Goal: Transaction & Acquisition: Book appointment/travel/reservation

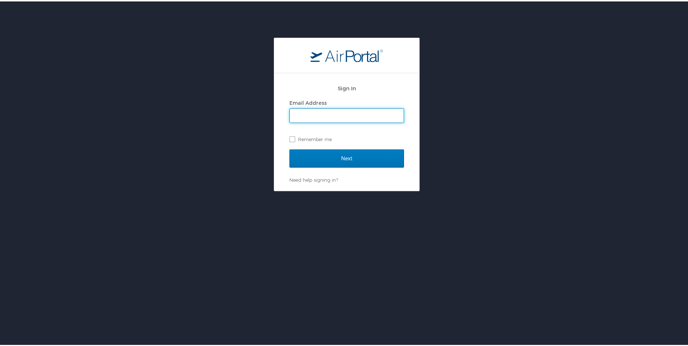
click at [327, 113] on input "Email Address" at bounding box center [347, 114] width 114 height 14
type input "michael.barone@i3-corps.com"
click at [289, 148] on input "Next" at bounding box center [346, 157] width 115 height 18
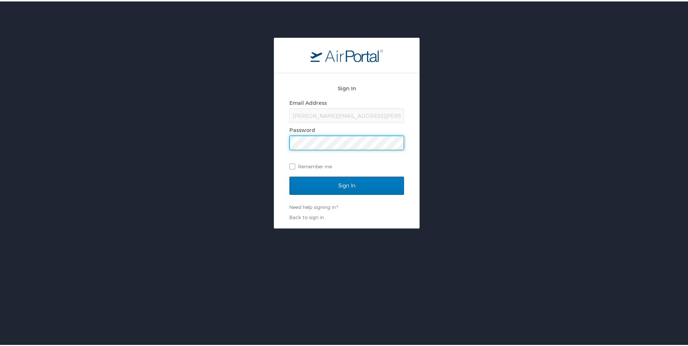
click at [289, 175] on input "Sign In" at bounding box center [346, 184] width 115 height 18
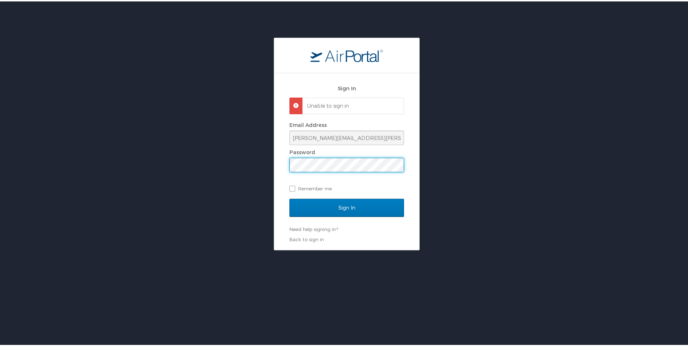
click at [254, 169] on div "Sign In Unable to sign in Email Address michael.barone@i3-corps.com Password Re…" at bounding box center [346, 142] width 693 height 213
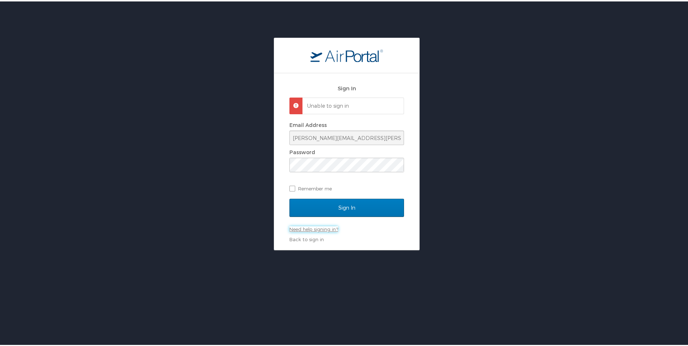
click at [326, 227] on div "Sign In Unable to sign in Email Address michael.barone@i3-corps.com Password Re…" at bounding box center [346, 160] width 115 height 162
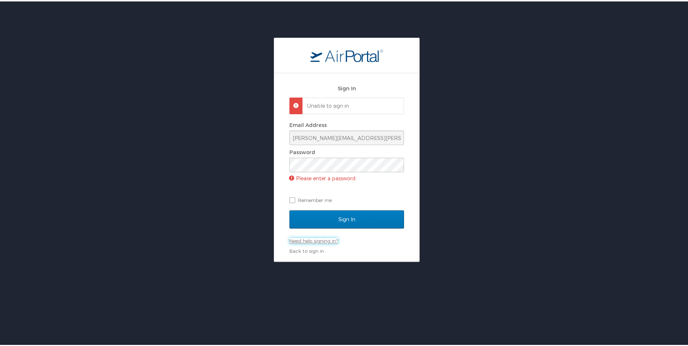
click at [300, 239] on link "Need help signing in?" at bounding box center [313, 239] width 49 height 6
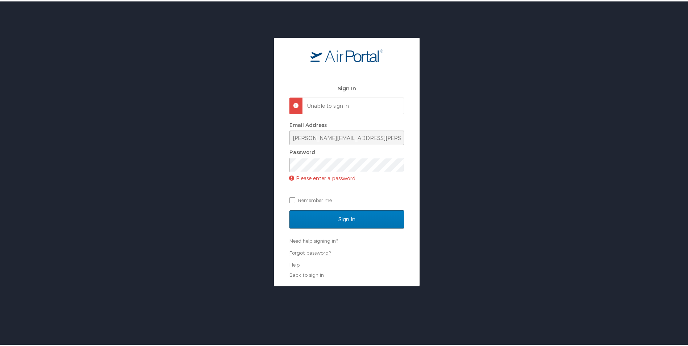
click at [303, 251] on link "Forgot password?" at bounding box center [309, 251] width 41 height 6
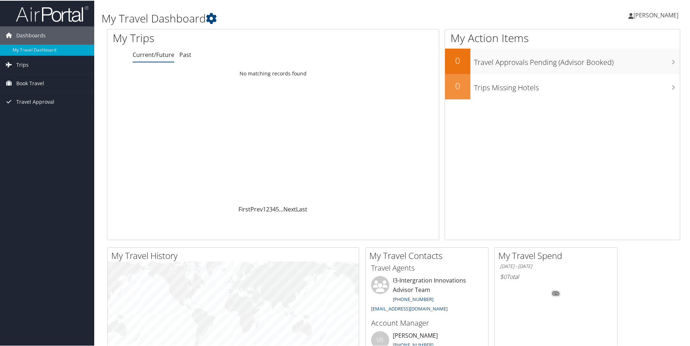
click at [657, 11] on span "Michael Barone" at bounding box center [656, 15] width 45 height 8
click at [612, 39] on link "My Settings" at bounding box center [637, 40] width 81 height 12
click at [30, 35] on span "Dashboards" at bounding box center [30, 35] width 29 height 18
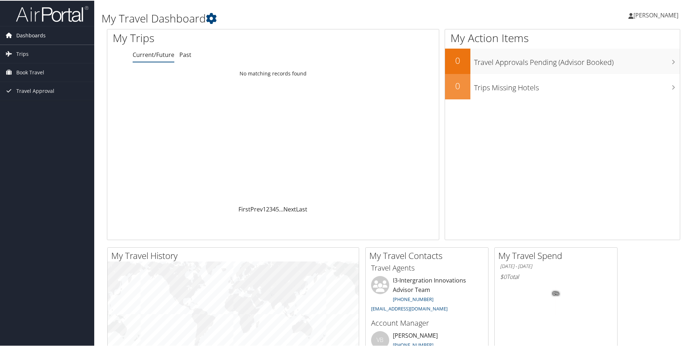
click at [27, 36] on span "Dashboards" at bounding box center [30, 35] width 29 height 18
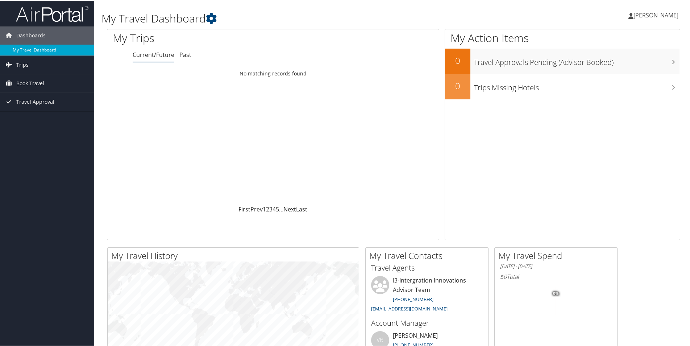
click at [32, 45] on link "My Travel Dashboard" at bounding box center [47, 49] width 94 height 11
click at [31, 34] on span "Dashboards" at bounding box center [30, 35] width 29 height 18
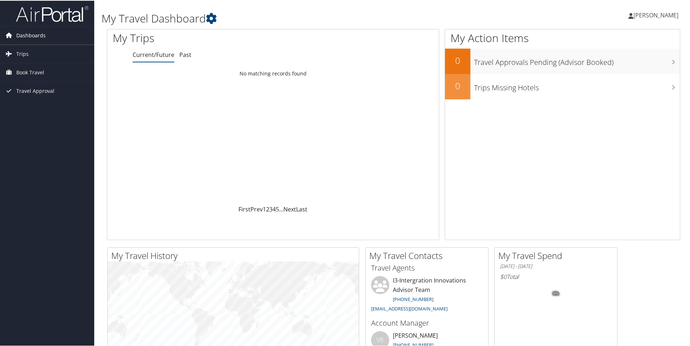
click at [35, 33] on span "Dashboards" at bounding box center [30, 35] width 29 height 18
click at [7, 34] on icon at bounding box center [9, 34] width 11 height 11
click at [652, 10] on link "[PERSON_NAME]" at bounding box center [657, 15] width 57 height 22
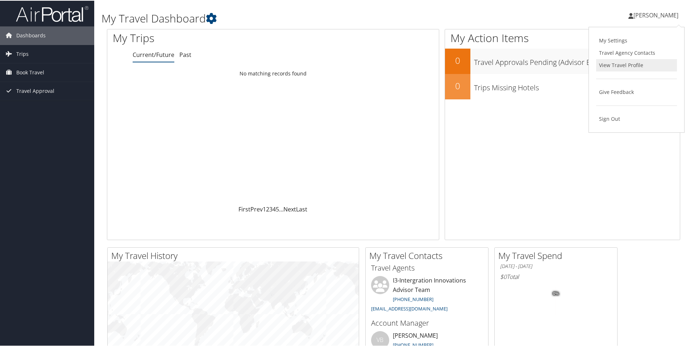
click at [615, 64] on link "View Travel Profile" at bounding box center [637, 64] width 81 height 12
click at [639, 12] on span "[PERSON_NAME]" at bounding box center [656, 15] width 45 height 8
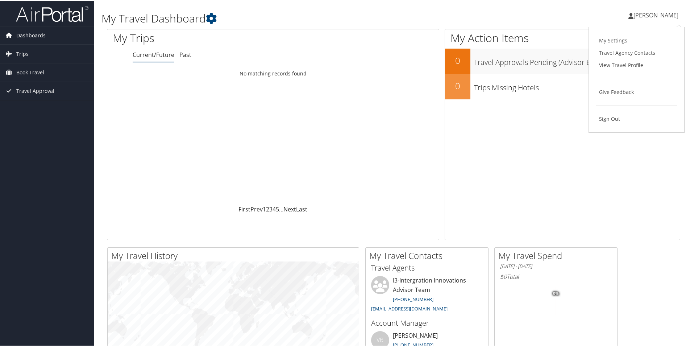
click at [27, 33] on span "Dashboards" at bounding box center [30, 35] width 29 height 18
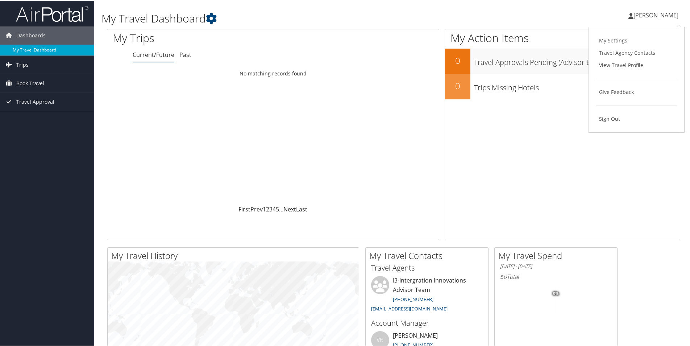
click at [16, 48] on link "My Travel Dashboard" at bounding box center [47, 49] width 94 height 11
click at [37, 81] on span "Book Travel" at bounding box center [30, 83] width 28 height 18
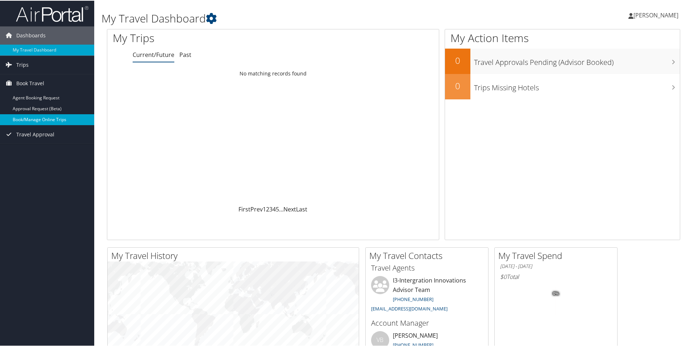
click at [57, 116] on link "Book/Manage Online Trips" at bounding box center [47, 119] width 94 height 11
